Goal: Task Accomplishment & Management: Manage account settings

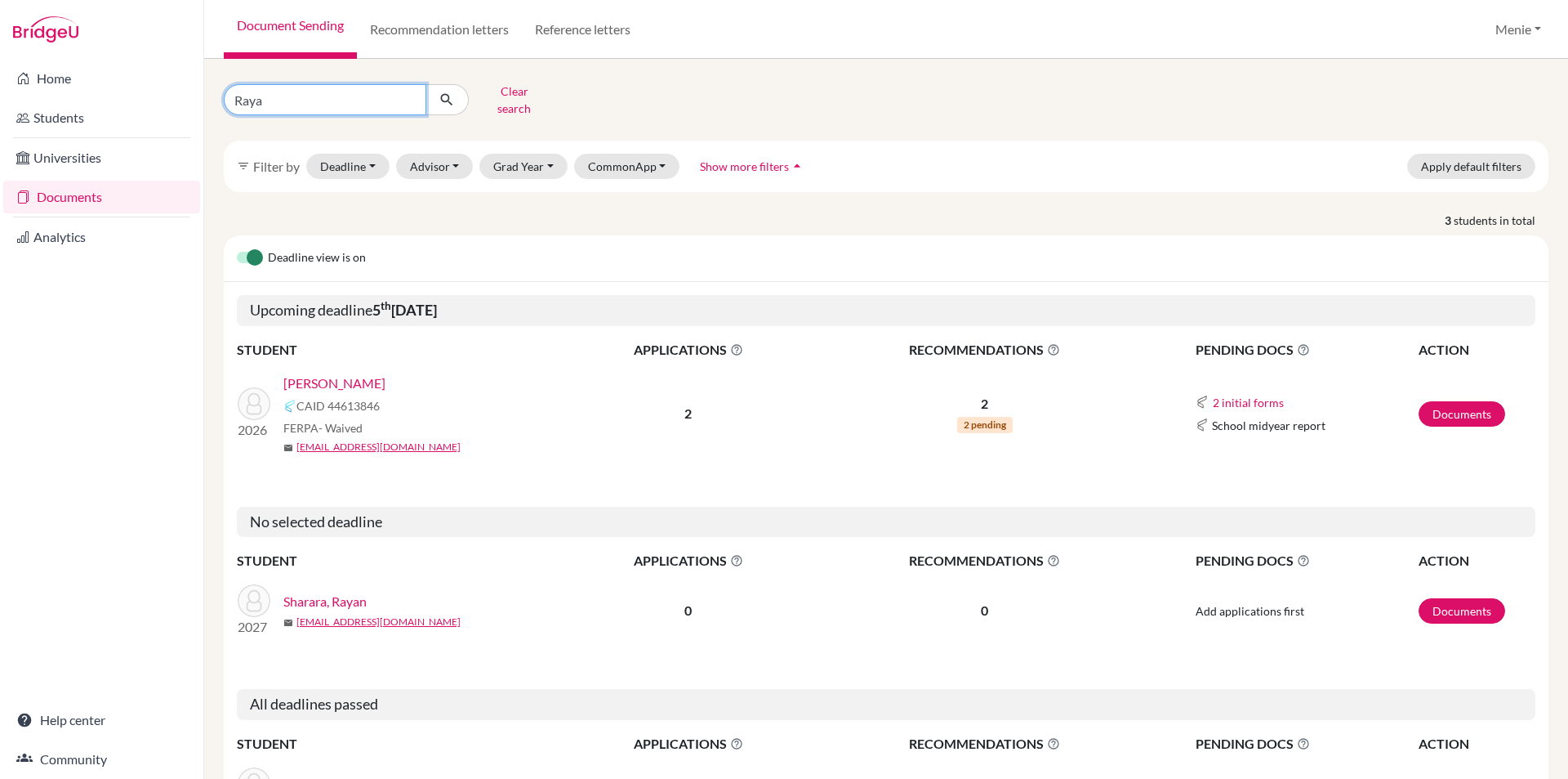
drag, startPoint x: 0, startPoint y: 87, endPoint x: 0, endPoint y: 77, distance: 10.0
click at [0, 77] on div "Home Students Universities Documents Analytics Help center Community Document S…" at bounding box center [784, 389] width 1568 height 779
type input "C"
type input "Haoxuan"
click at [450, 92] on icon "submit" at bounding box center [447, 100] width 16 height 16
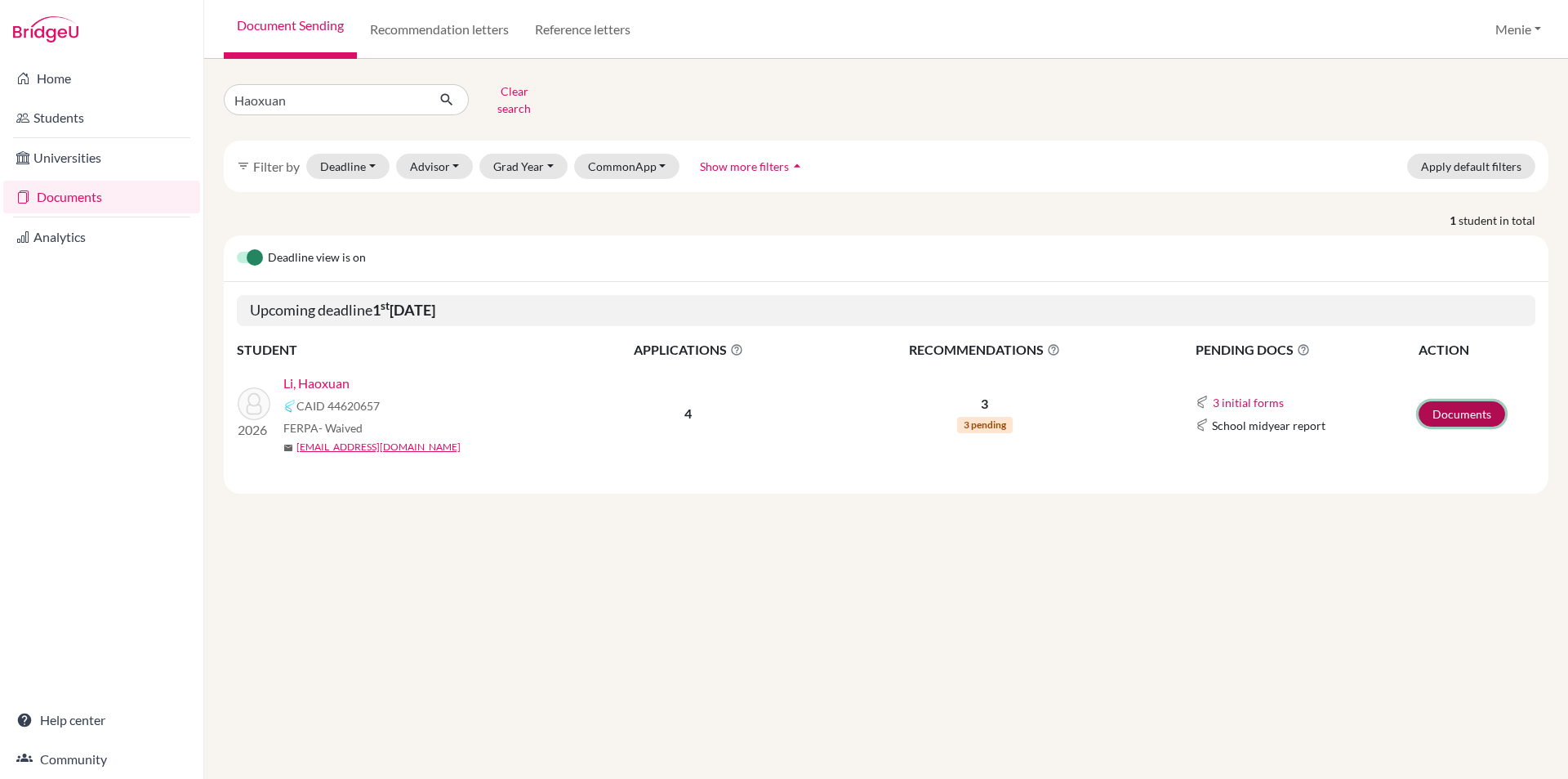
click at [1470, 401] on link "Documents" at bounding box center [1462, 414] width 87 height 25
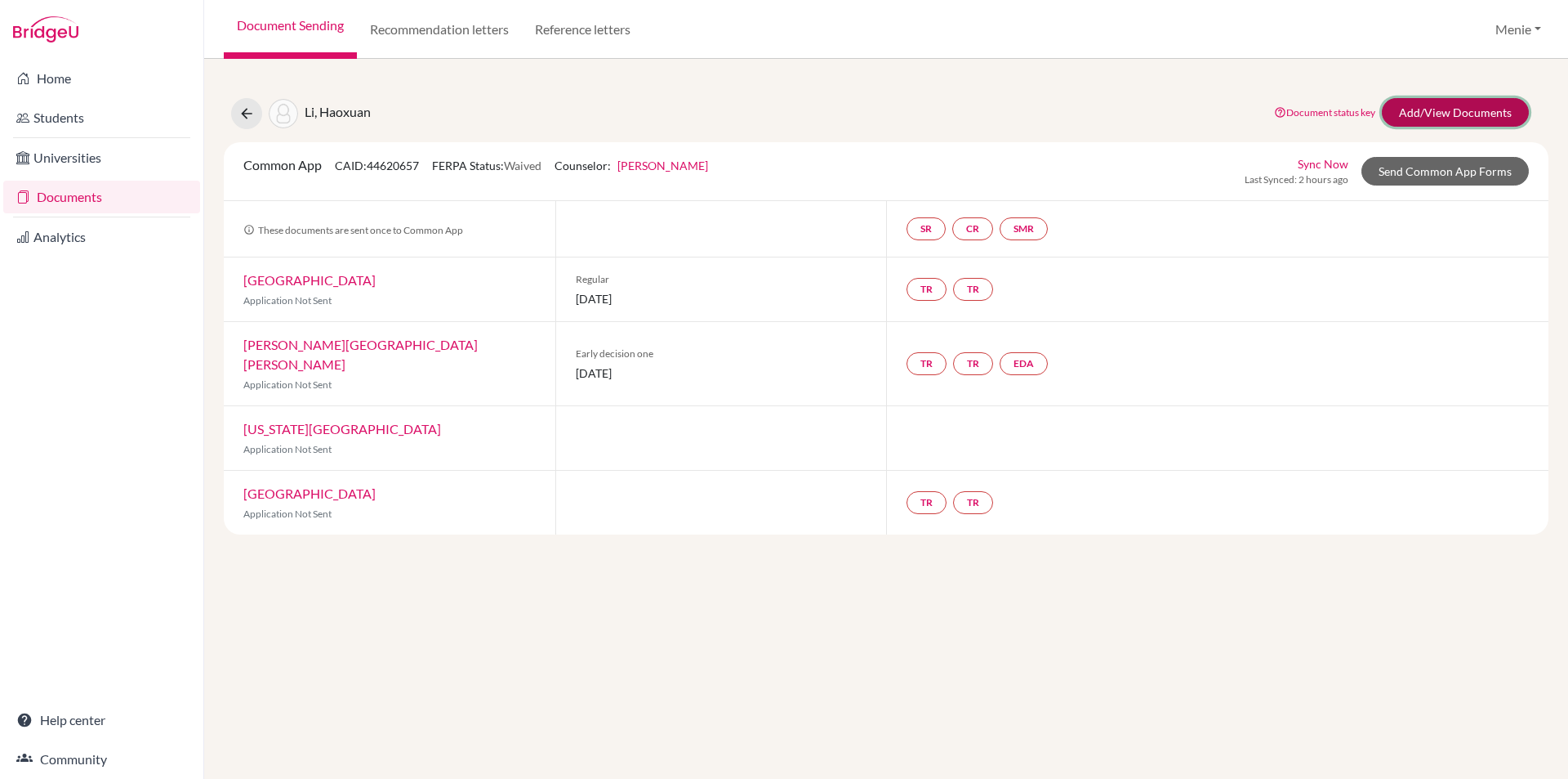
click at [1464, 111] on link "Add/View Documents" at bounding box center [1455, 112] width 147 height 29
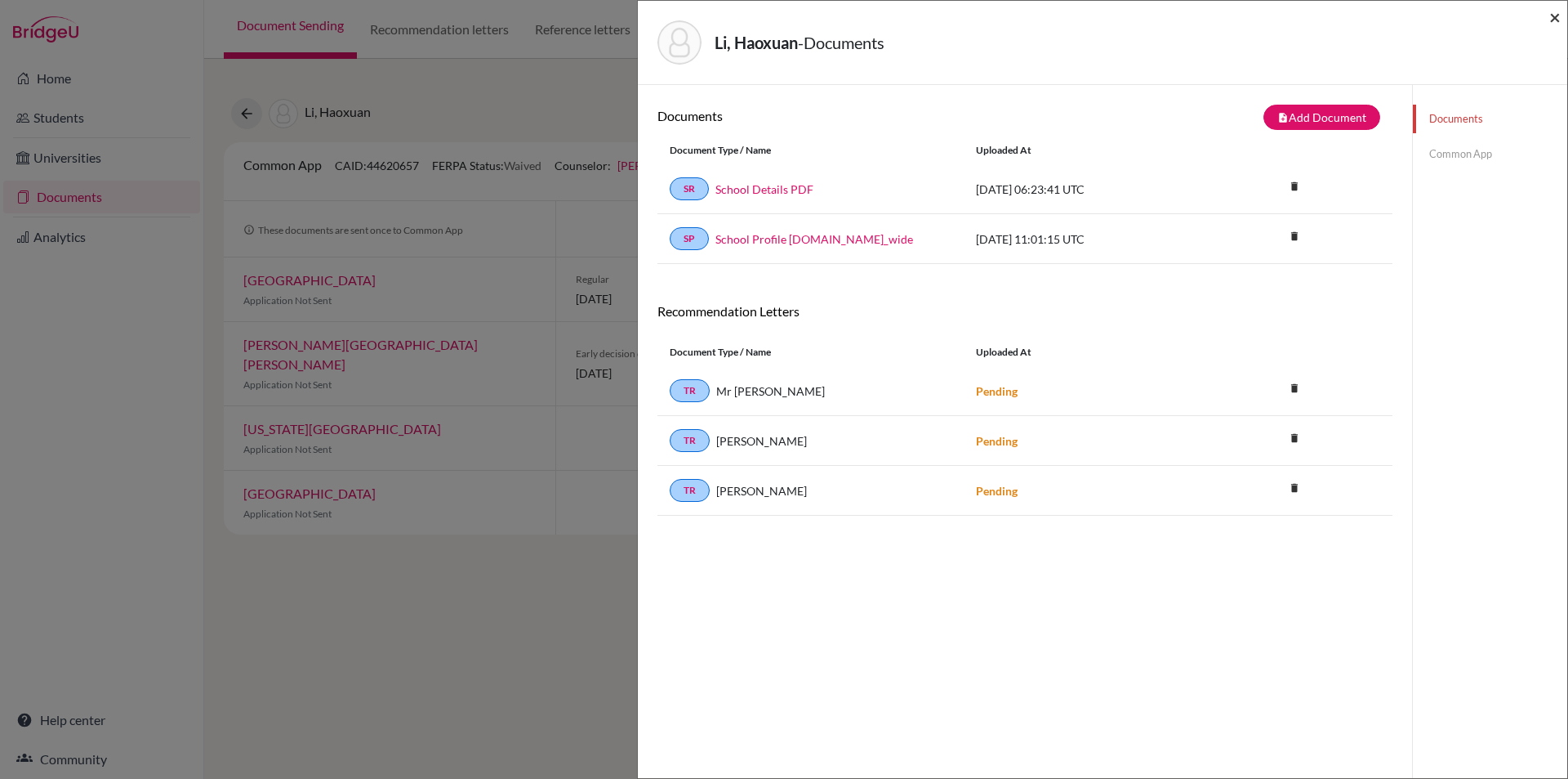
click at [1554, 16] on span "×" at bounding box center [1554, 16] width 12 height 24
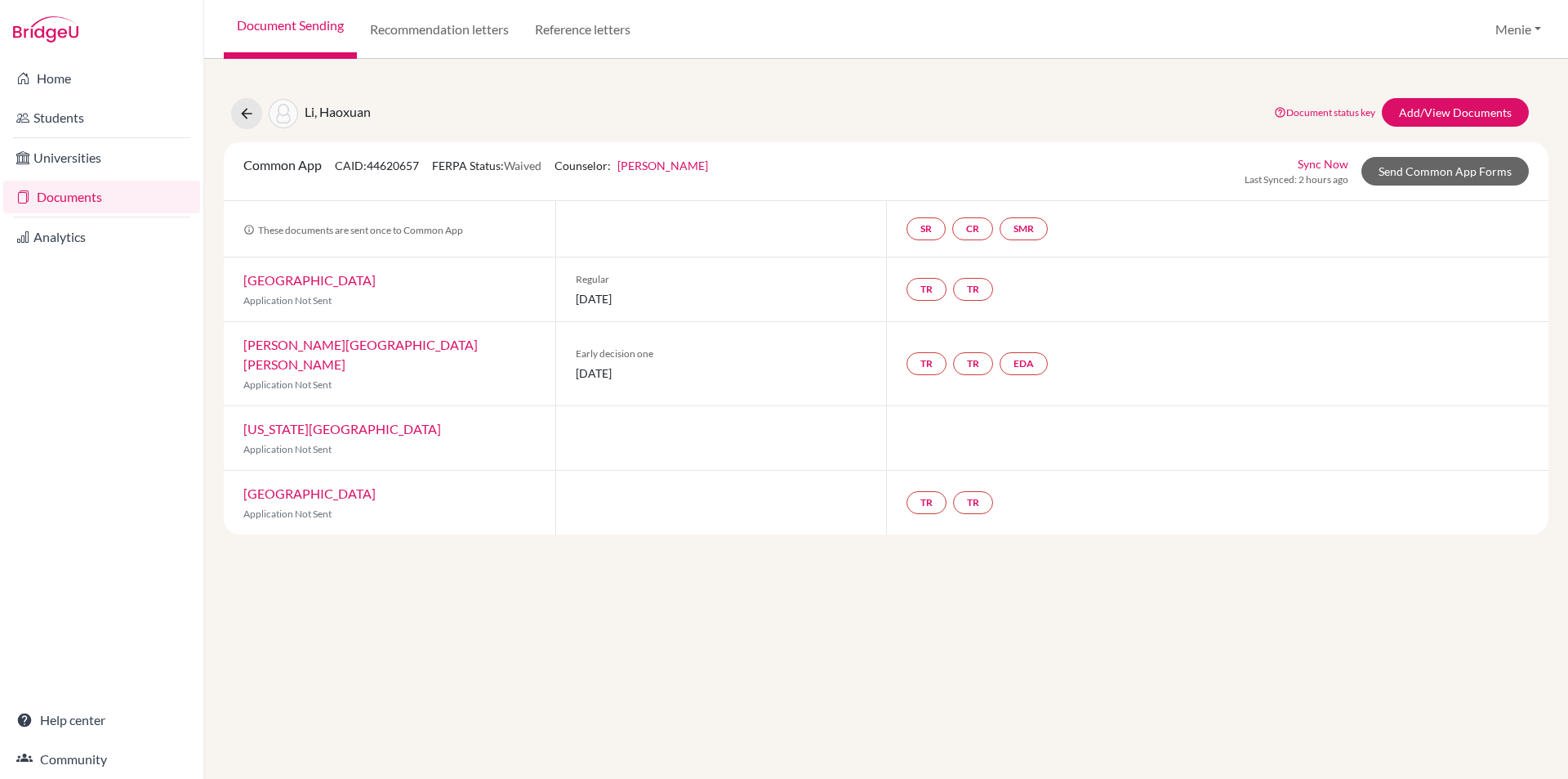
click at [1566, 60] on div "Li, Haoxuan Document status key TR Requirement. Document not uploaded yet. TR D…" at bounding box center [886, 419] width 1364 height 720
click at [1428, 113] on link "Add/View Documents" at bounding box center [1455, 112] width 147 height 29
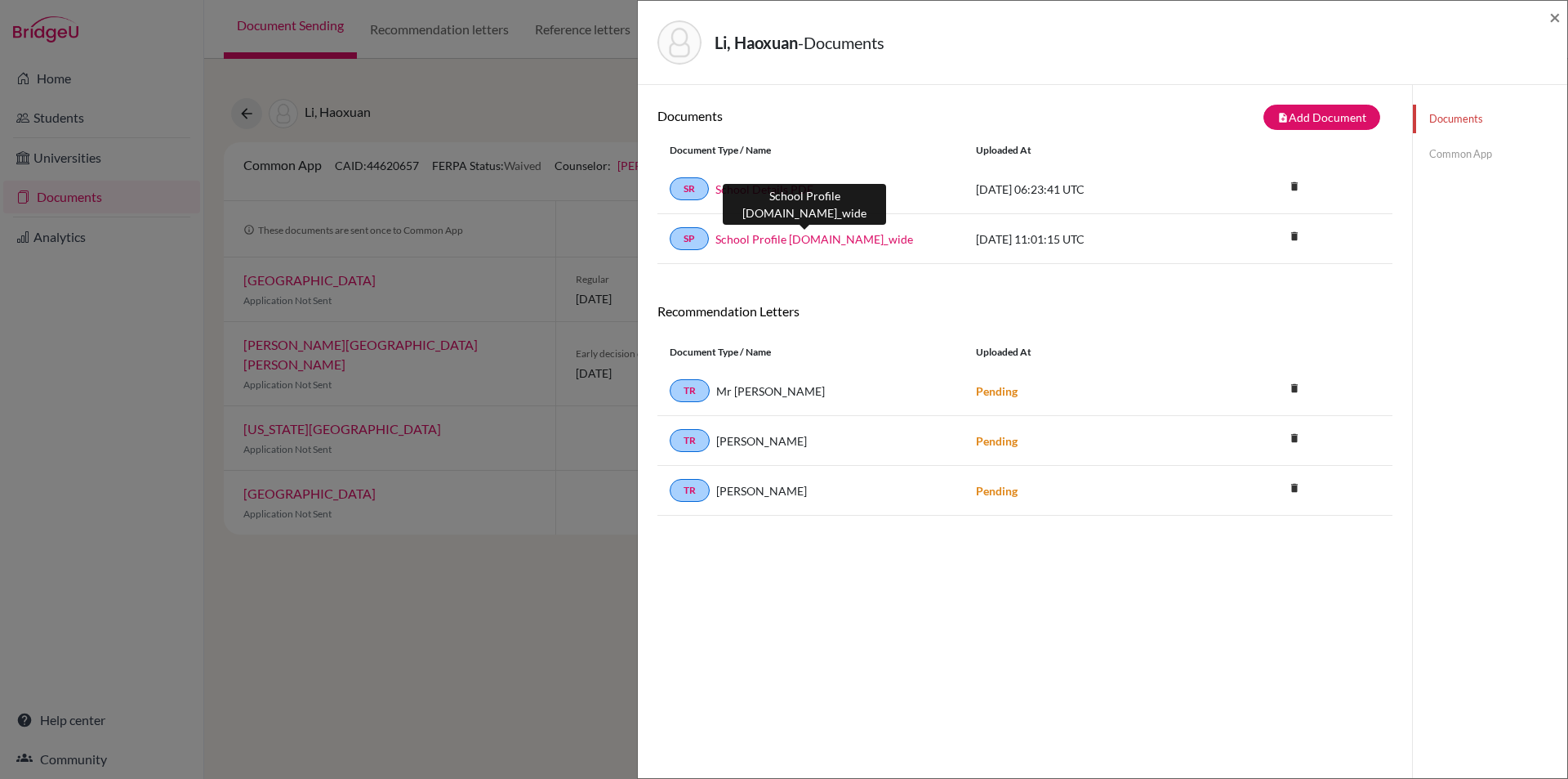
click at [797, 238] on link "School Profile 2024-25.school_wide" at bounding box center [814, 239] width 198 height 17
click at [1551, 18] on span "×" at bounding box center [1554, 16] width 12 height 24
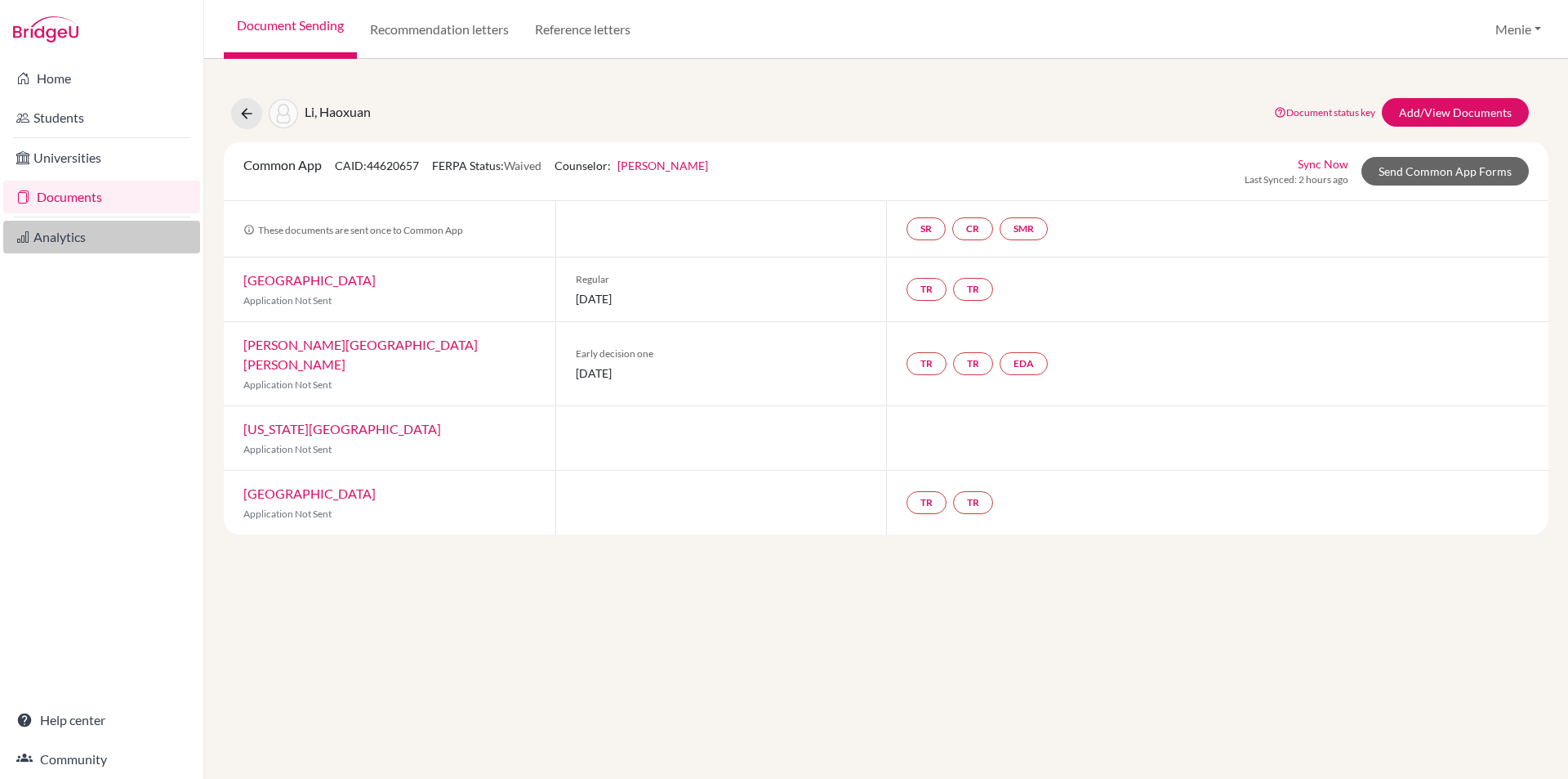
click at [82, 236] on link "Analytics" at bounding box center [102, 237] width 197 height 33
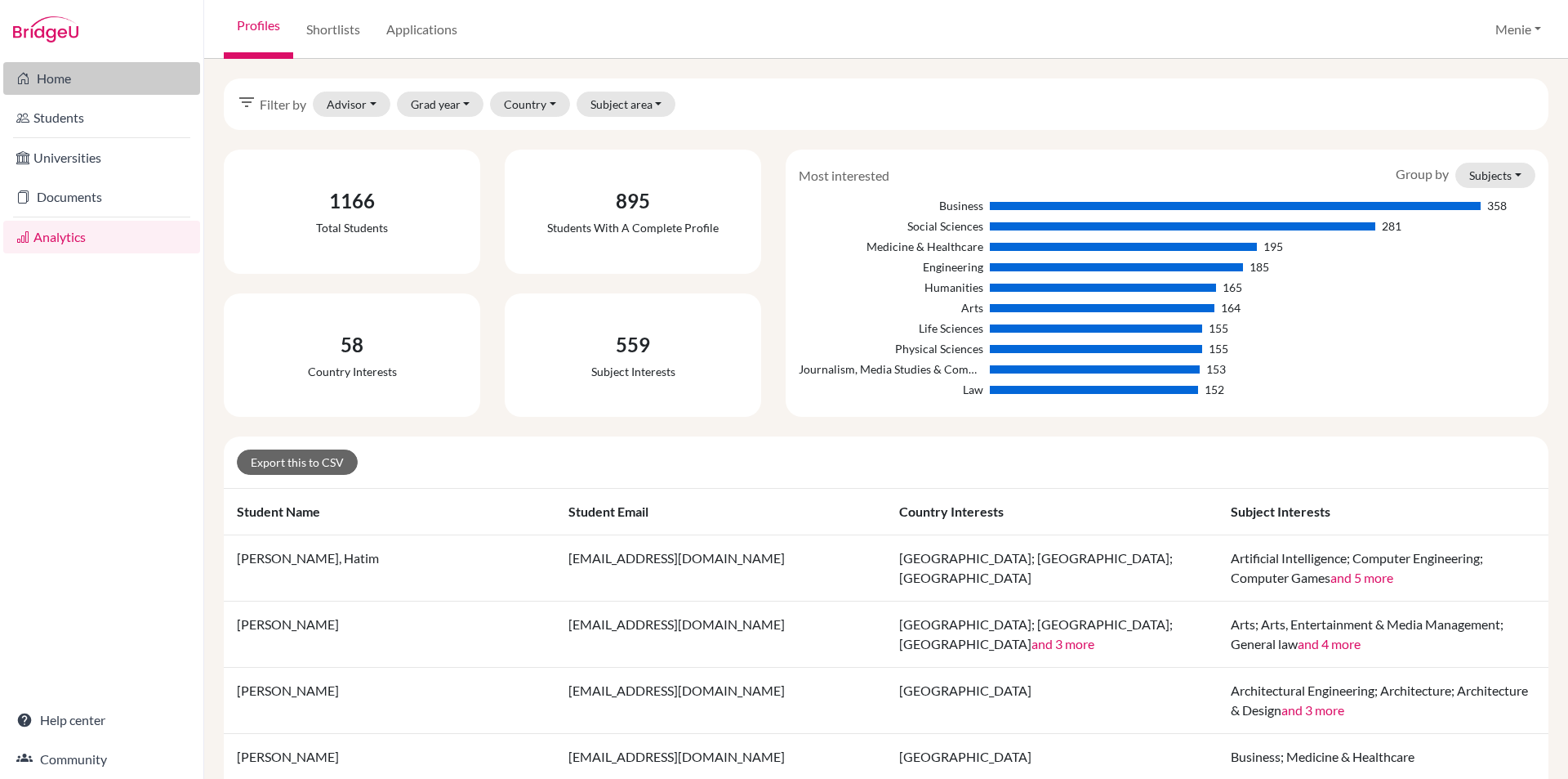
click at [53, 76] on link "Home" at bounding box center [102, 78] width 197 height 33
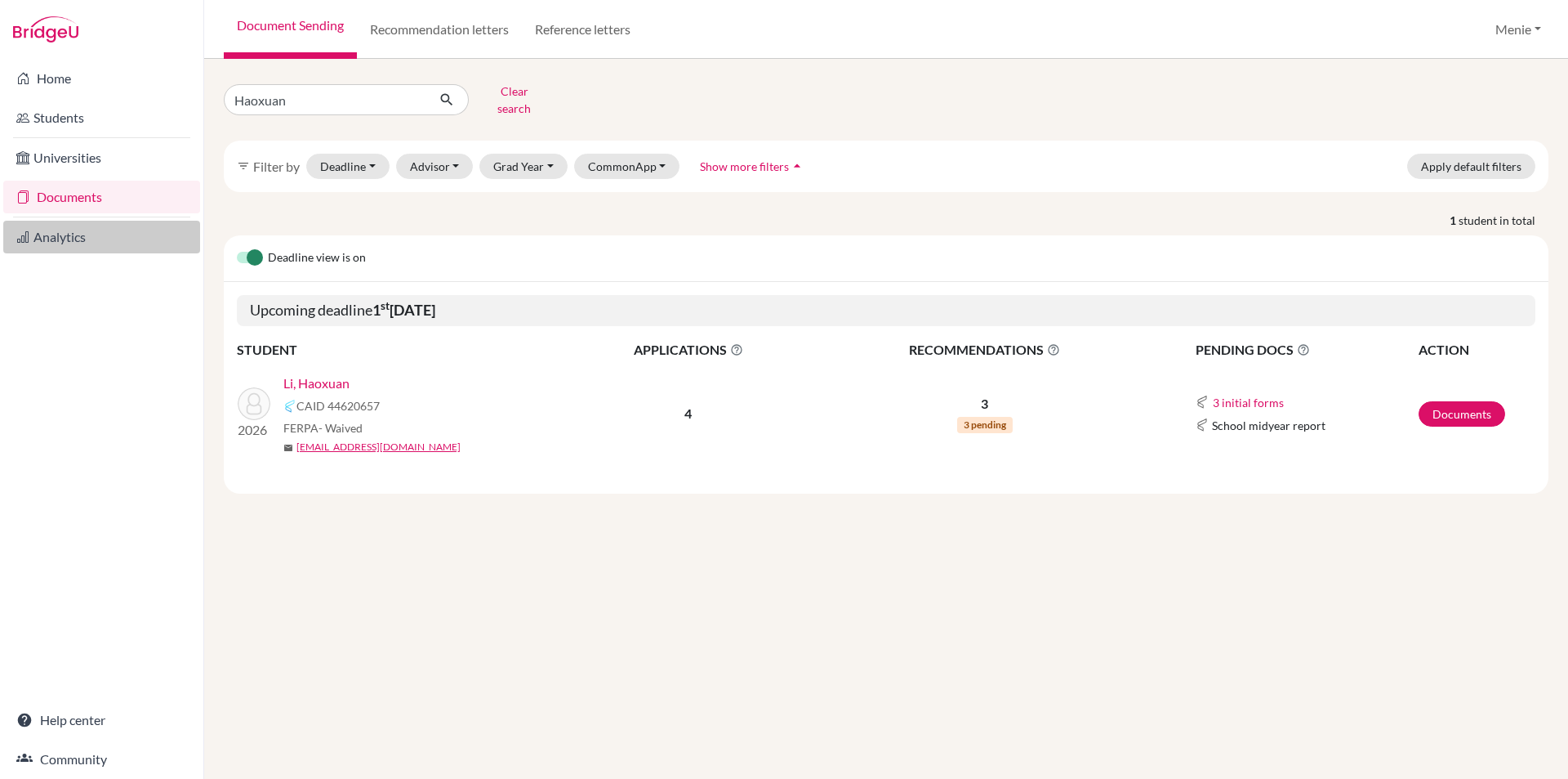
click at [64, 233] on link "Analytics" at bounding box center [102, 237] width 197 height 33
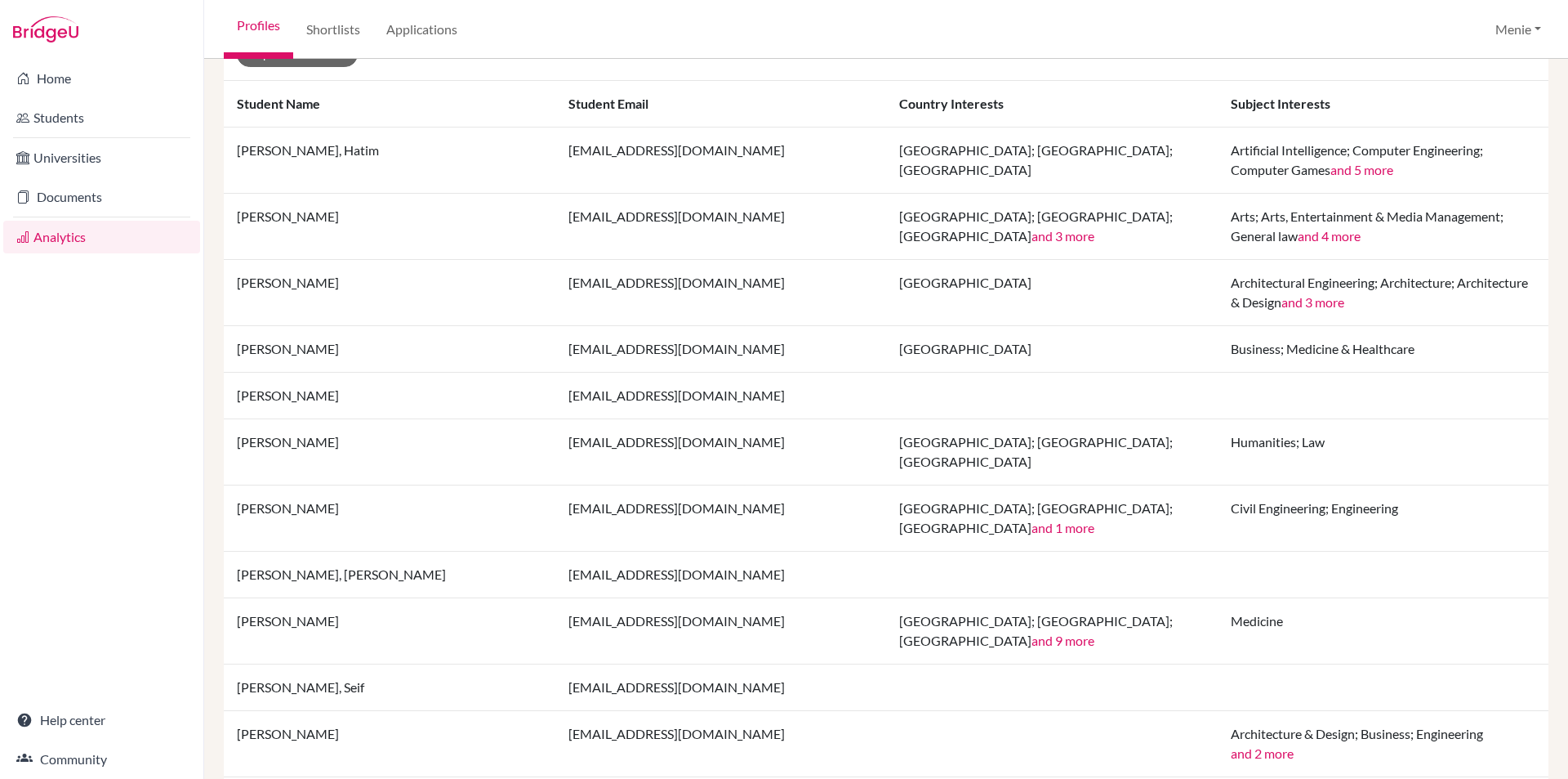
scroll to position [408, 0]
click at [1517, 29] on button "Menie" at bounding box center [1518, 29] width 61 height 31
click at [1457, 63] on link "Profile" at bounding box center [1486, 66] width 129 height 26
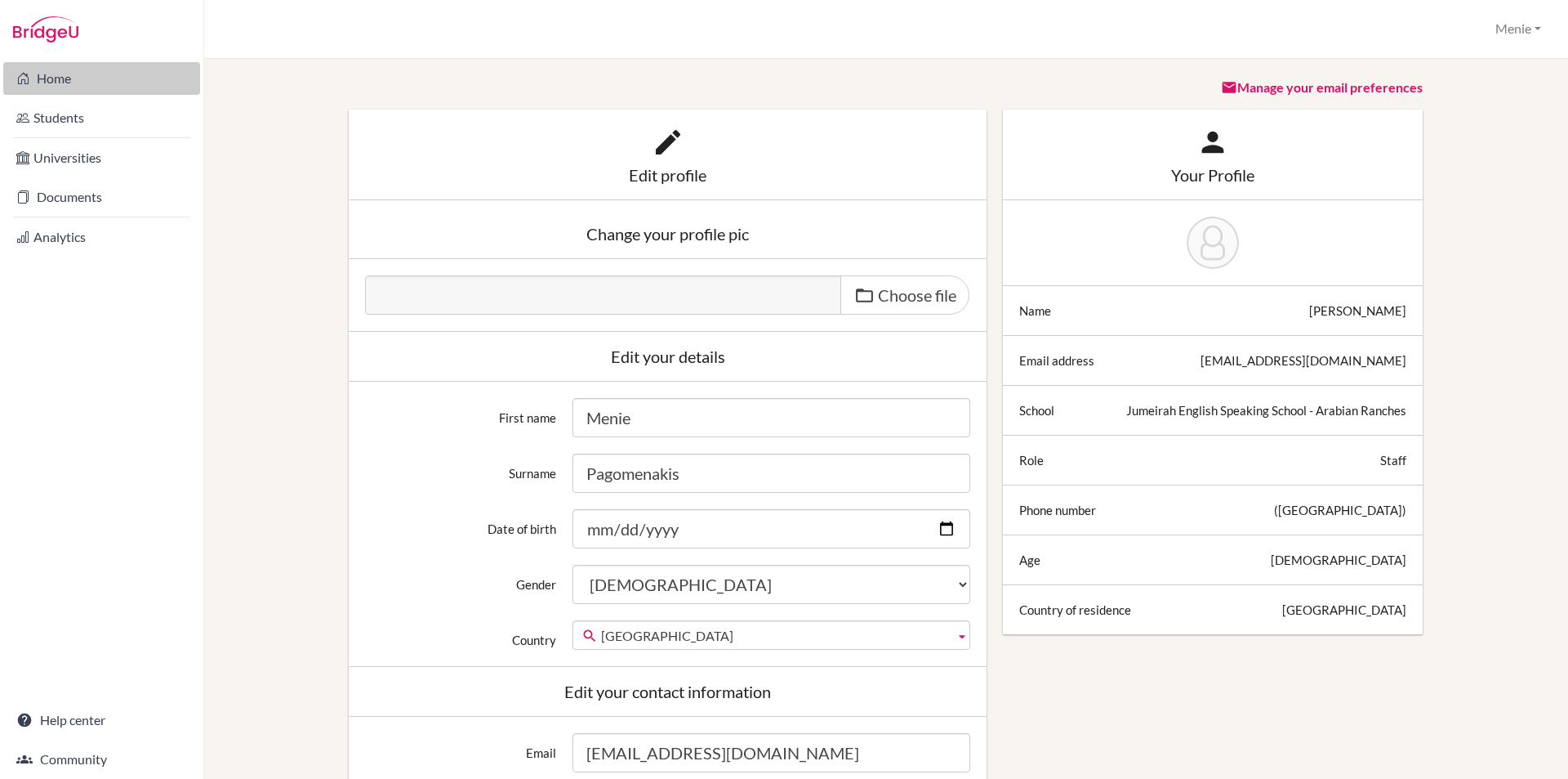
click at [62, 78] on link "Home" at bounding box center [102, 78] width 197 height 33
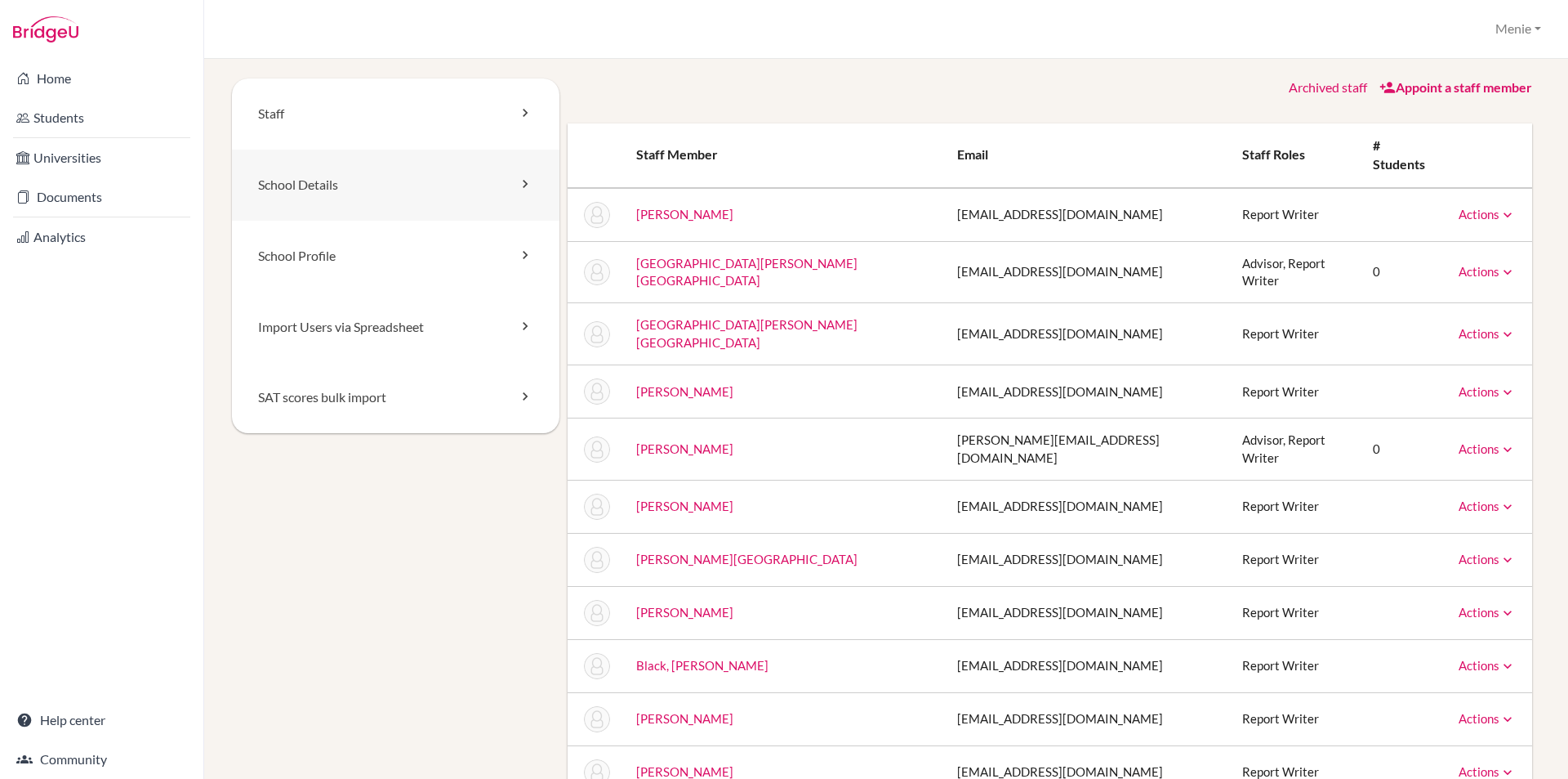
click at [347, 184] on link "School Details" at bounding box center [395, 185] width 327 height 71
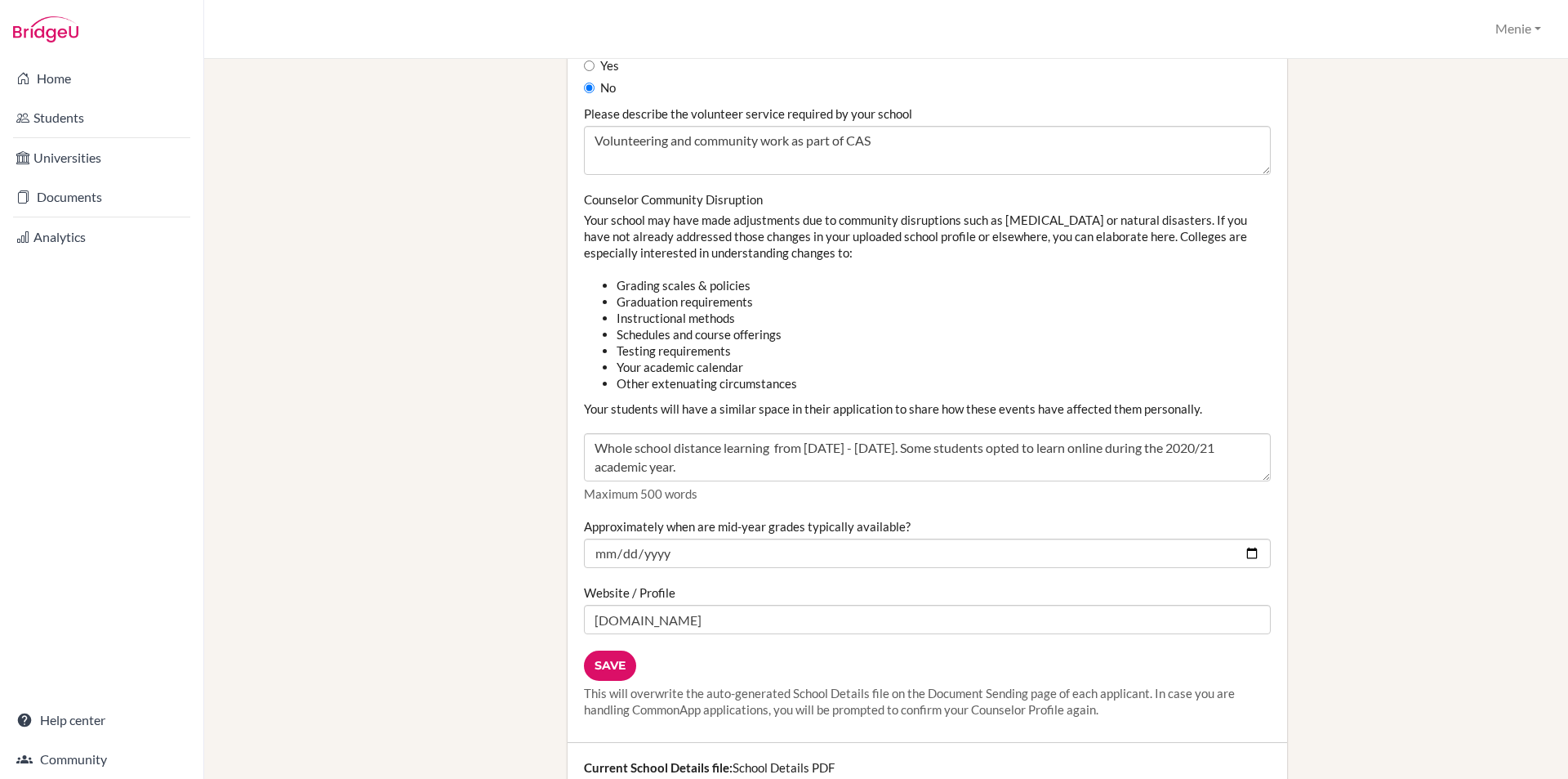
scroll to position [1634, 0]
